Goal: Check status: Check status

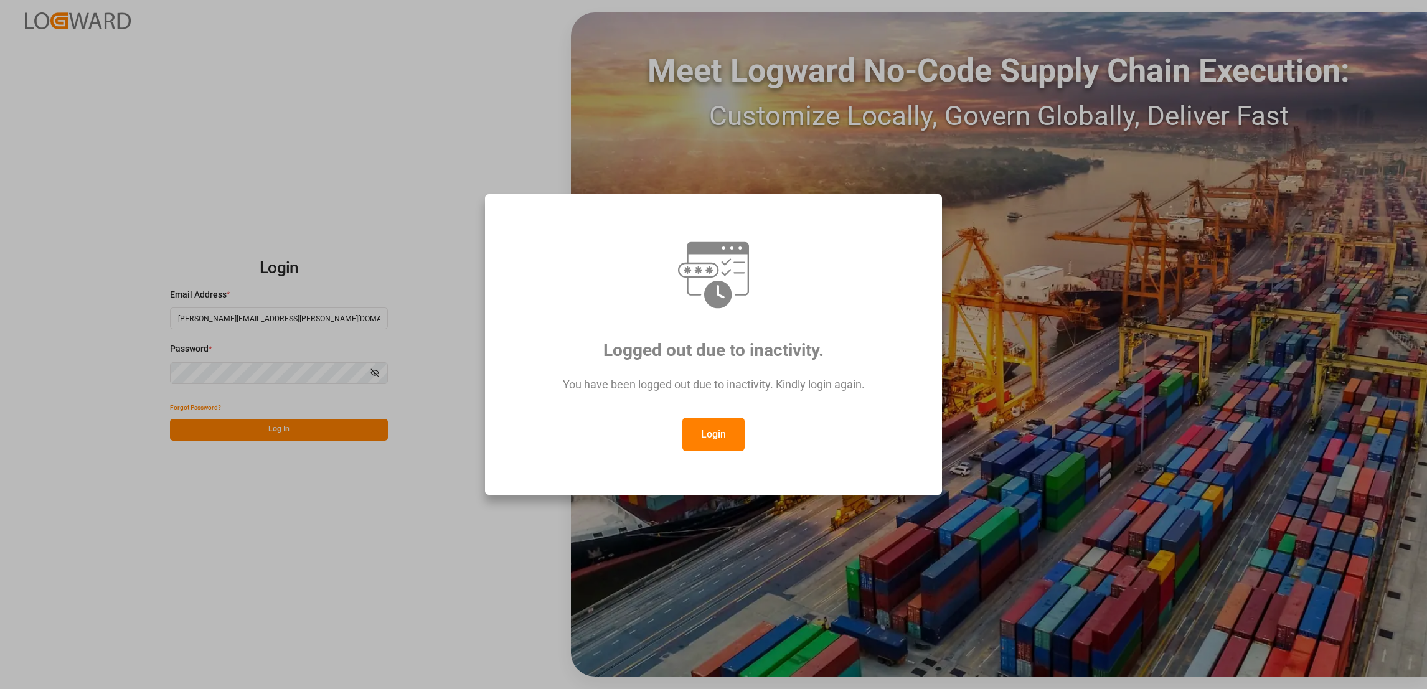
click at [707, 436] on button "Login" at bounding box center [713, 435] width 62 height 34
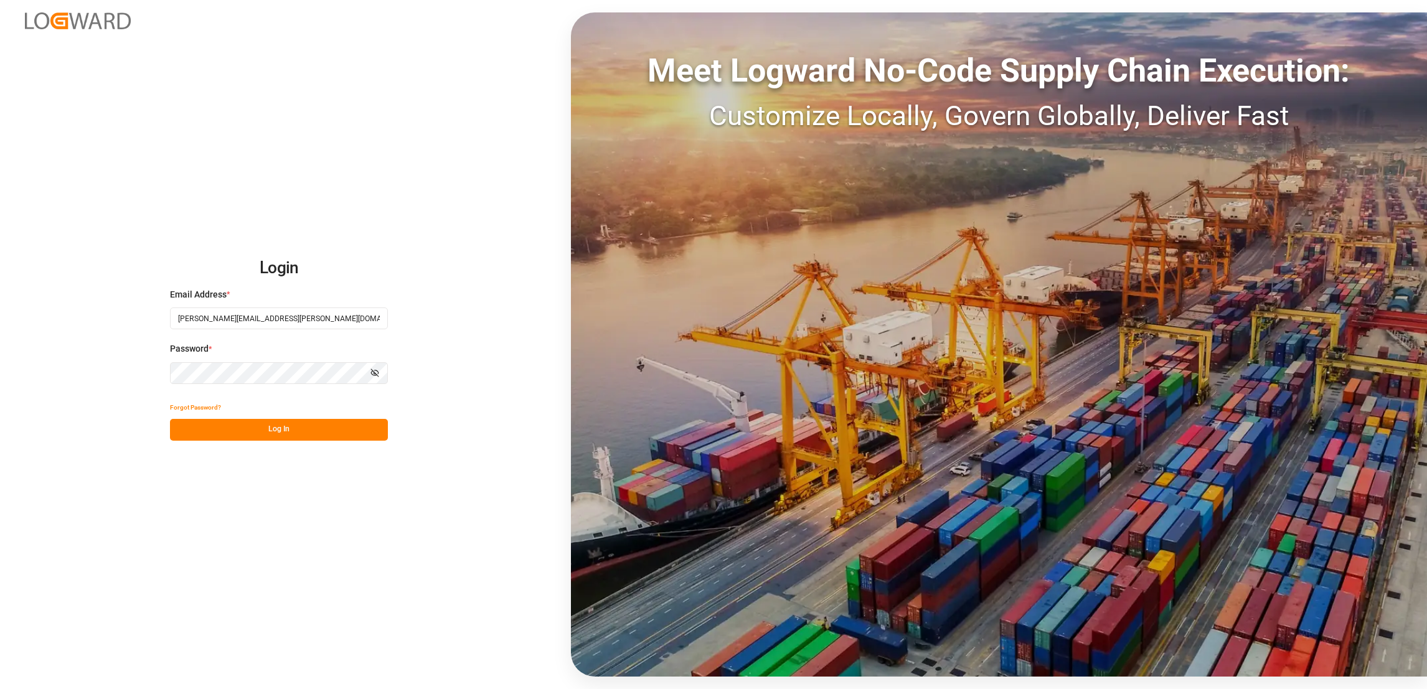
click at [267, 436] on button "Log In" at bounding box center [279, 430] width 218 height 22
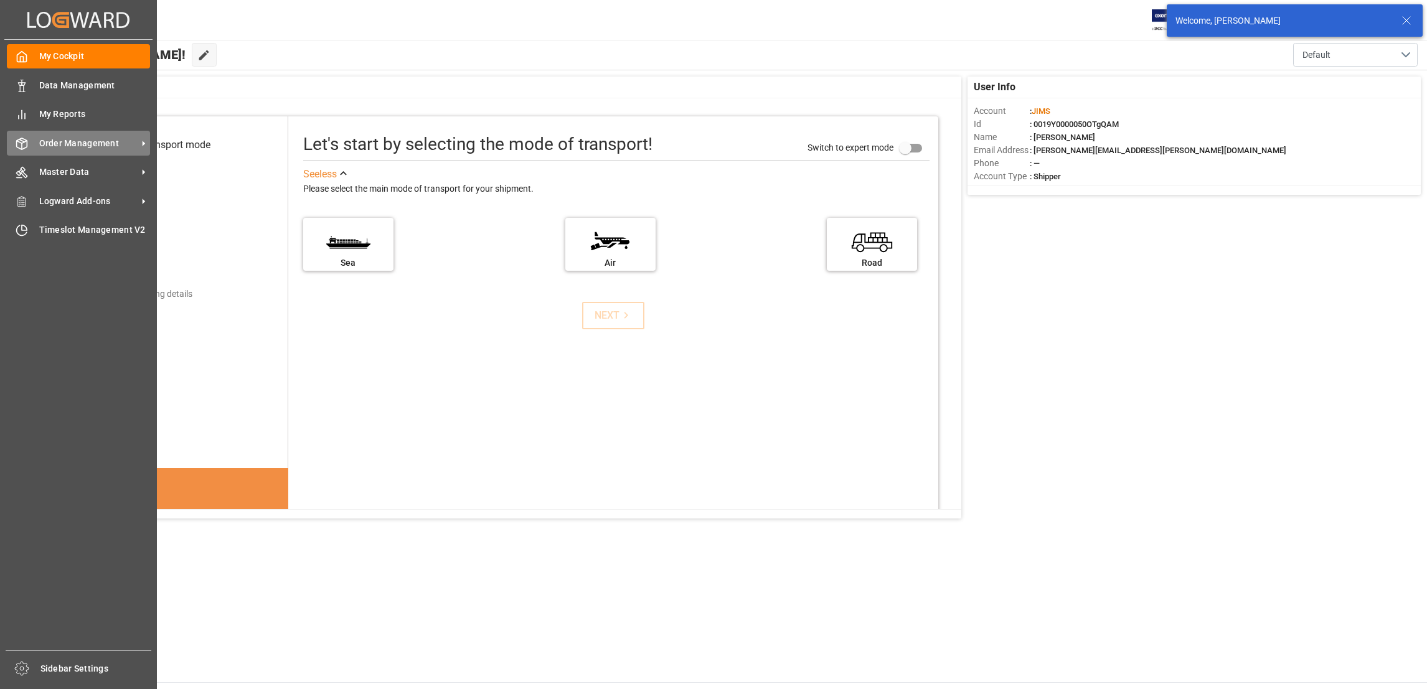
click at [137, 143] on icon at bounding box center [143, 143] width 13 height 13
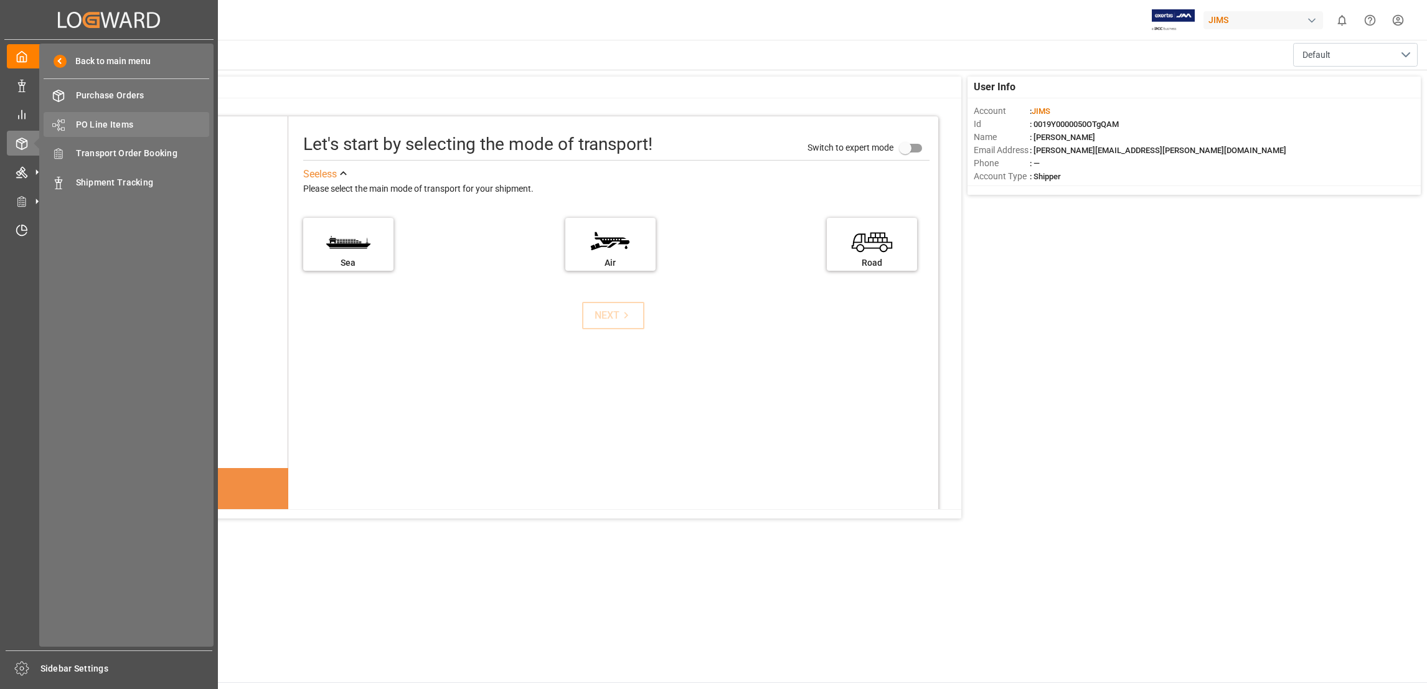
click at [128, 128] on span "PO Line Items" at bounding box center [143, 124] width 134 height 13
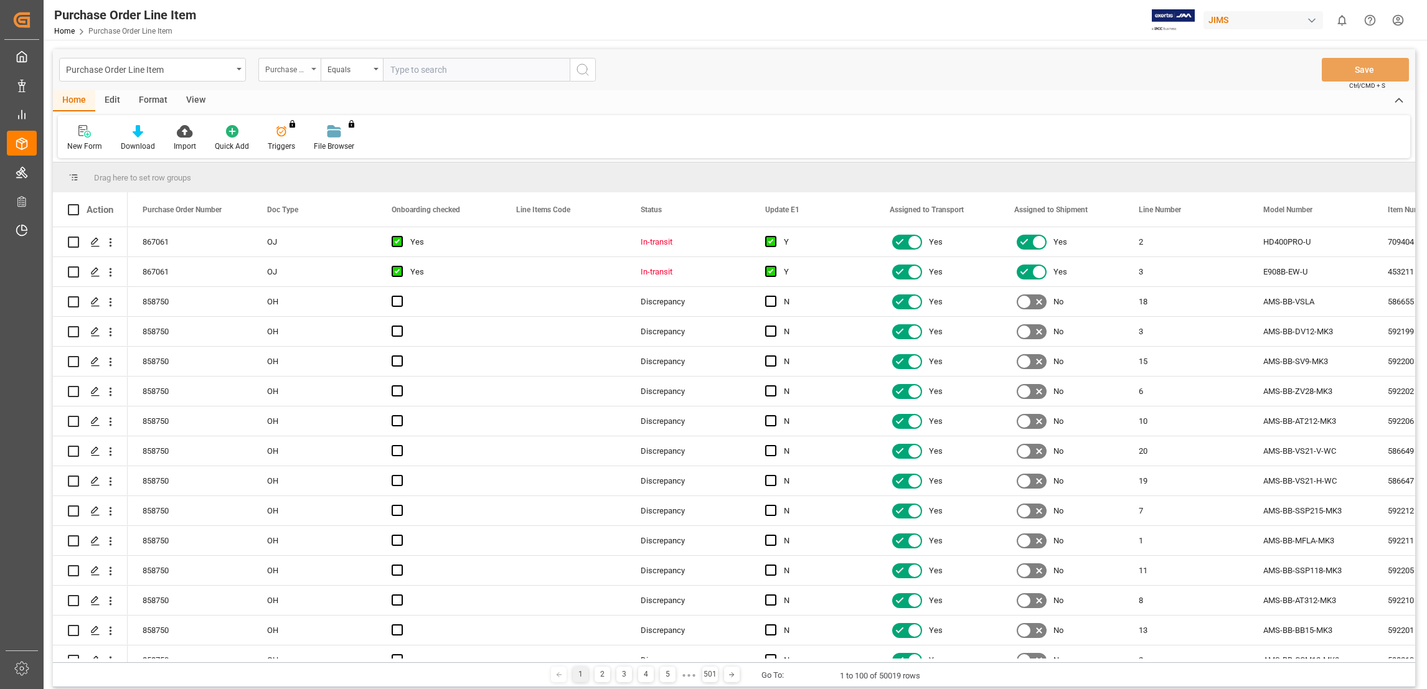
click at [313, 68] on icon "open menu" at bounding box center [313, 69] width 5 height 2
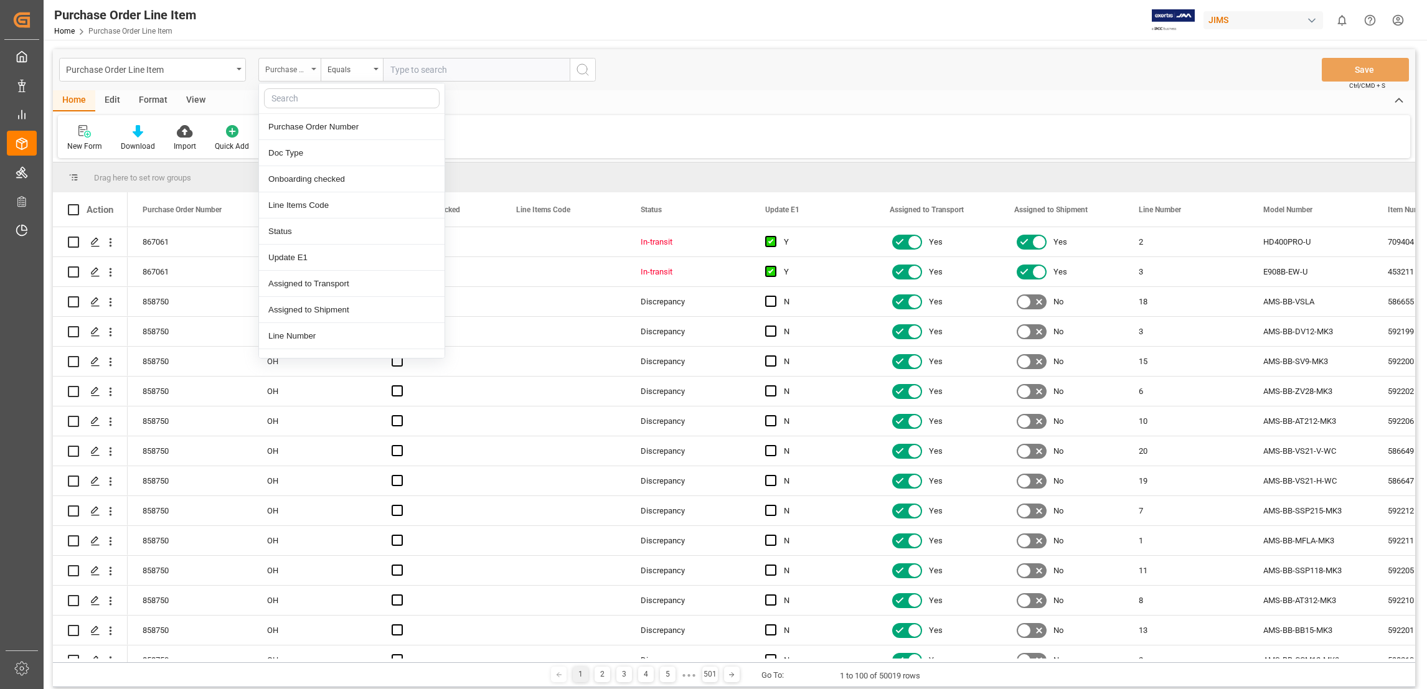
click at [313, 68] on icon "close menu" at bounding box center [313, 69] width 5 height 2
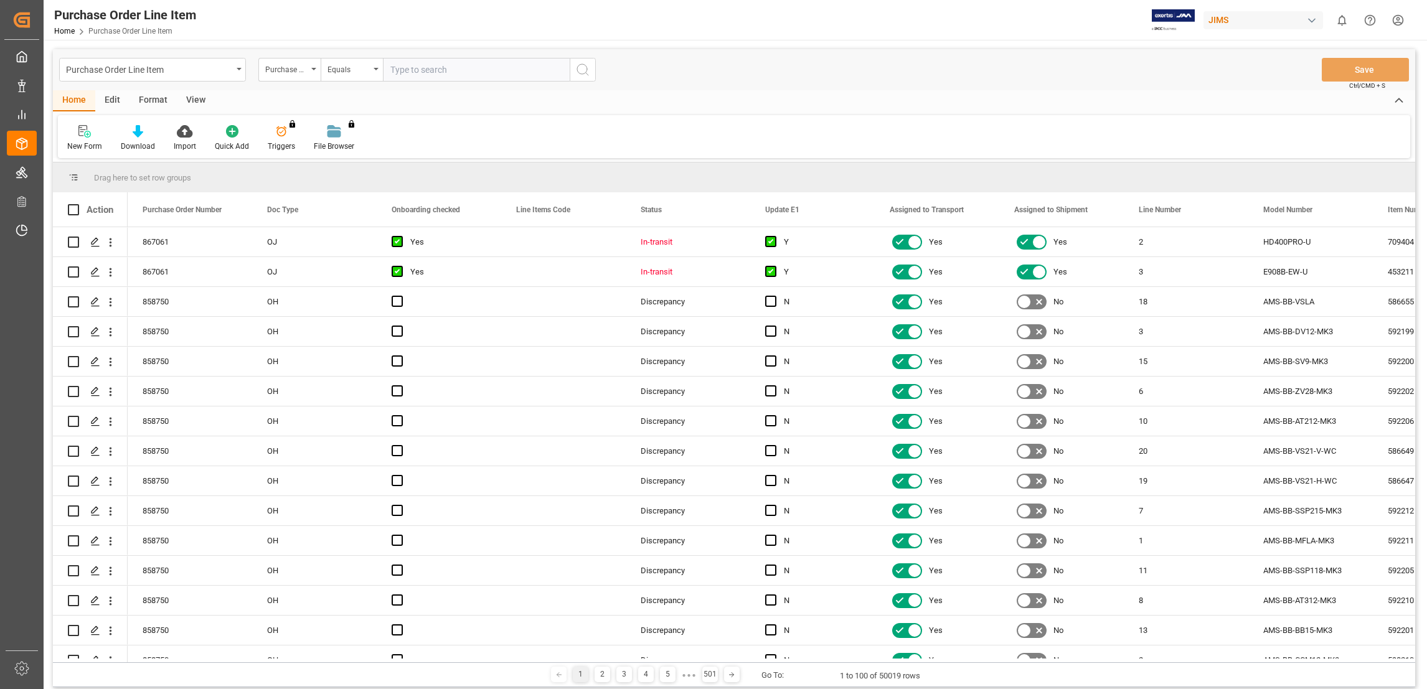
click at [449, 72] on input "text" at bounding box center [476, 70] width 187 height 24
click at [440, 71] on input "text" at bounding box center [476, 70] width 187 height 24
paste input "802995"
type input "802995"
click at [588, 72] on icon "search button" at bounding box center [582, 69] width 15 height 15
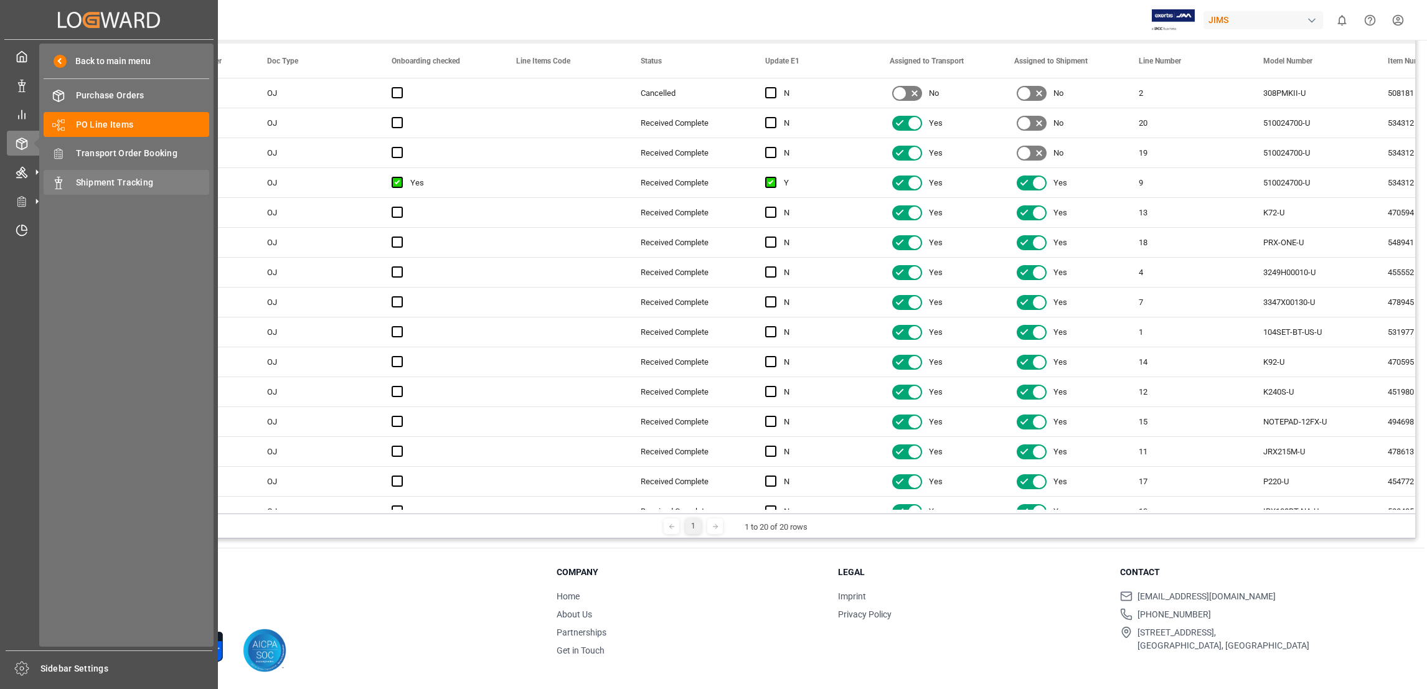
click at [110, 186] on span "Shipment Tracking" at bounding box center [143, 182] width 134 height 13
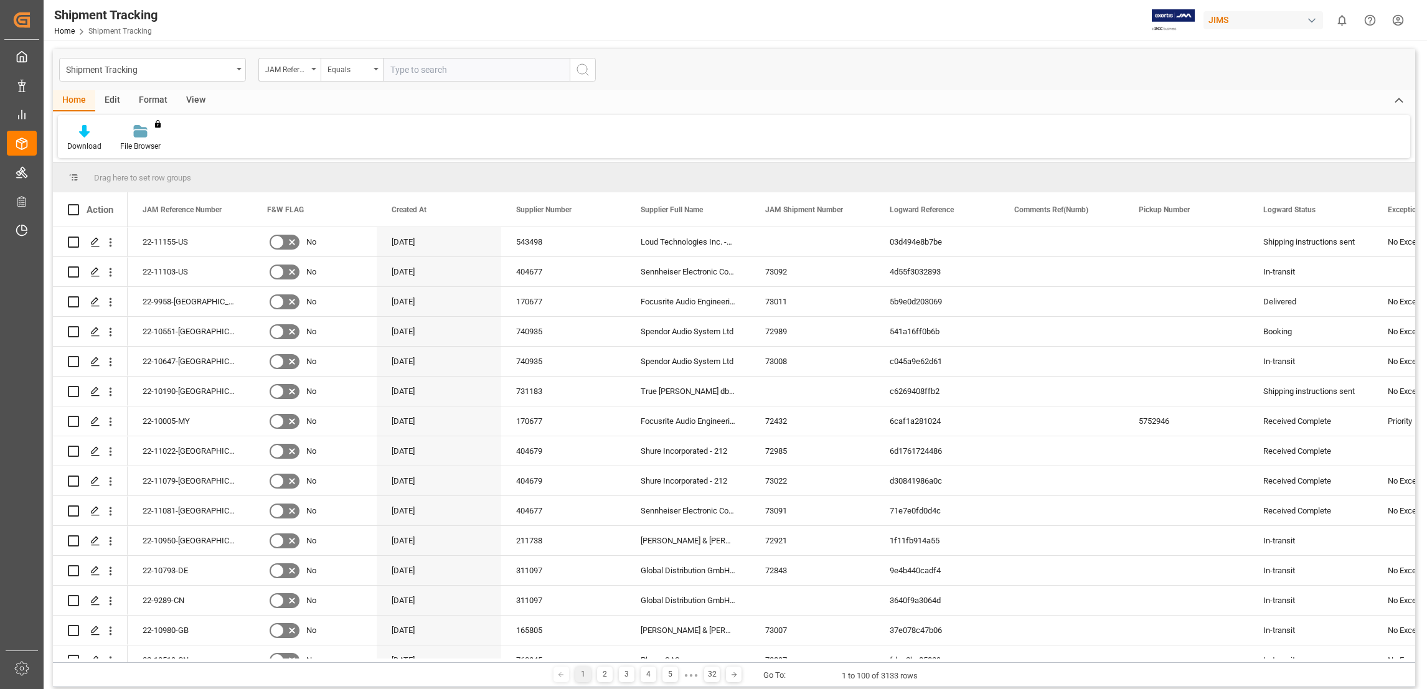
click at [460, 65] on input "text" at bounding box center [476, 70] width 187 height 24
paste input "22-2707-DE"
type input "22-2707-DE"
click at [581, 74] on icon "search button" at bounding box center [582, 69] width 15 height 15
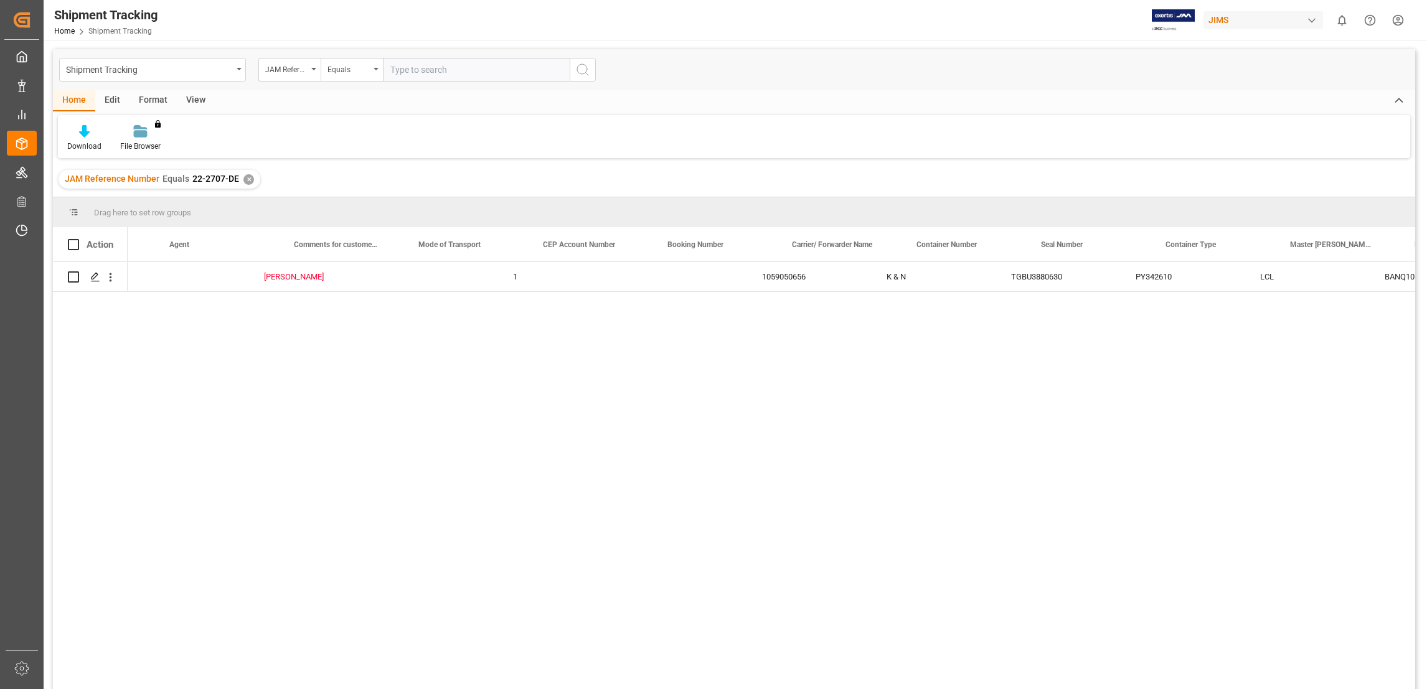
scroll to position [0, 1590]
